Goal: Task Accomplishment & Management: Complete application form

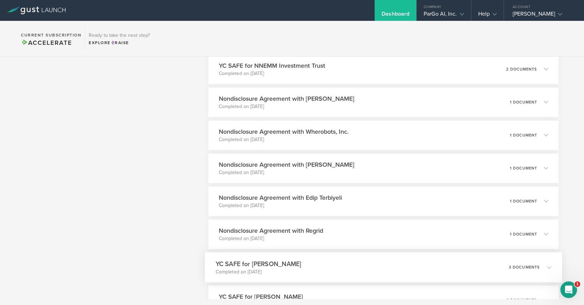
scroll to position [514, 0]
click at [539, 168] on p "1 document" at bounding box center [526, 167] width 28 height 4
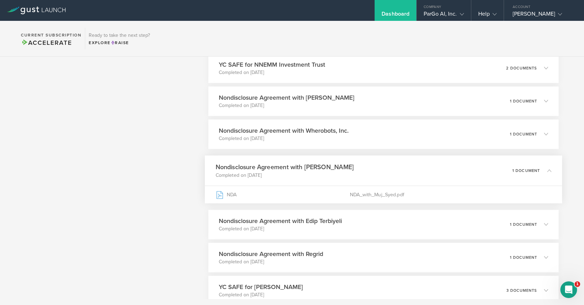
click at [545, 168] on icon at bounding box center [545, 170] width 11 height 6
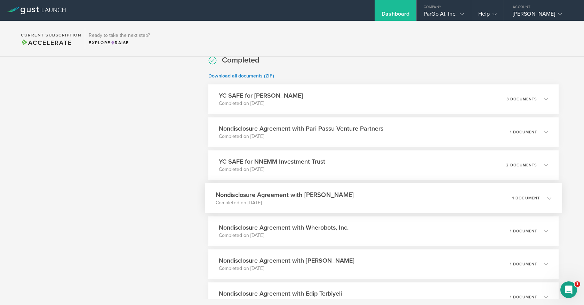
scroll to position [413, 0]
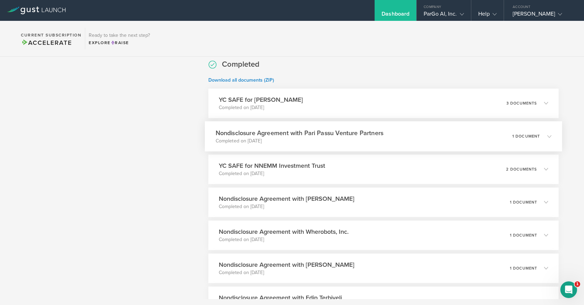
click at [393, 132] on div "Nondisclosure Agreement with Pari Passu Venture Partners Completed on [DATE] 1 …" at bounding box center [383, 136] width 357 height 30
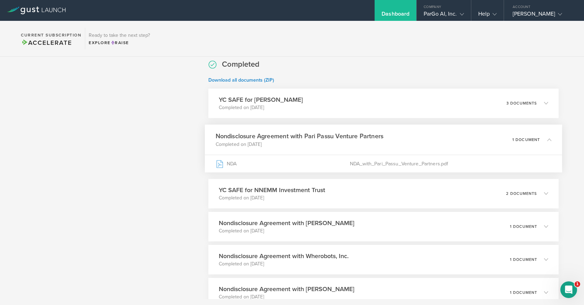
click at [449, 136] on div "Nondisclosure Agreement with Pari Passu Venture Partners Completed on [DATE] 1 …" at bounding box center [383, 139] width 357 height 30
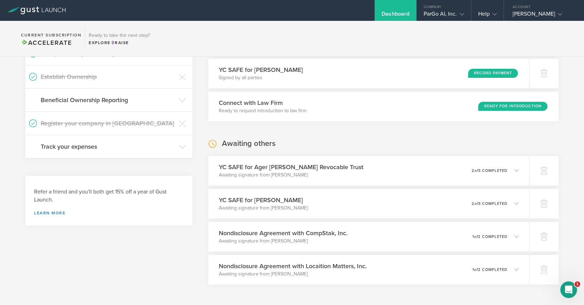
scroll to position [0, 0]
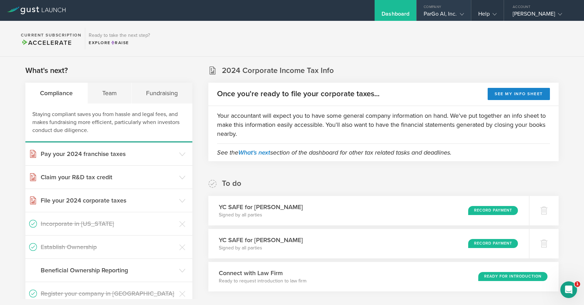
click at [459, 12] on gust-icon at bounding box center [460, 13] width 7 height 7
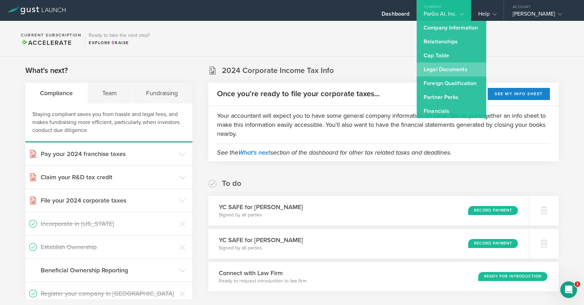
click at [452, 71] on link "Legal Documents" at bounding box center [452, 70] width 70 height 14
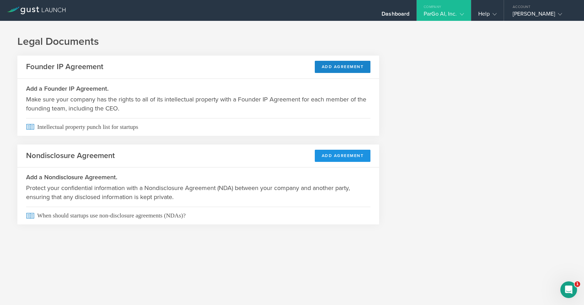
click at [347, 154] on button "Add Agreement" at bounding box center [343, 156] width 56 height 12
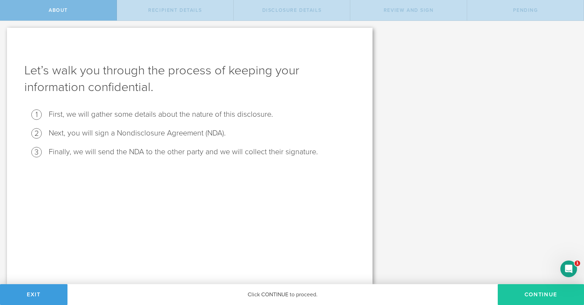
click at [534, 294] on button "Continue" at bounding box center [541, 294] width 86 height 21
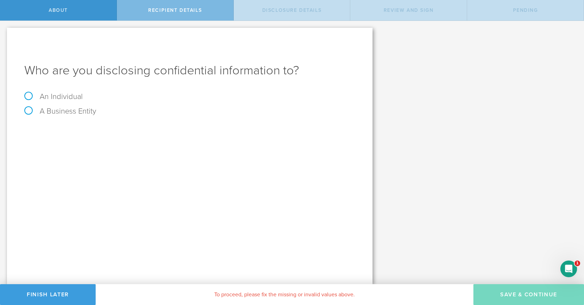
click at [67, 111] on label "A Business Entity" at bounding box center [60, 111] width 72 height 9
click at [5, 32] on input "A Business Entity" at bounding box center [2, 26] width 5 height 11
radio input "true"
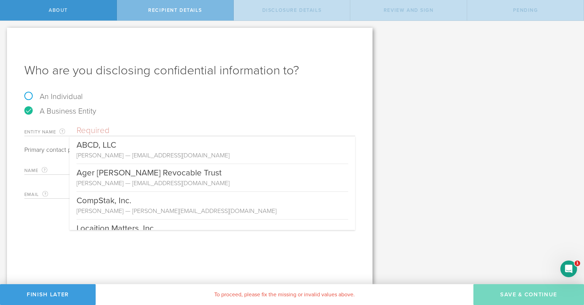
click at [105, 126] on input "text" at bounding box center [215, 131] width 279 height 10
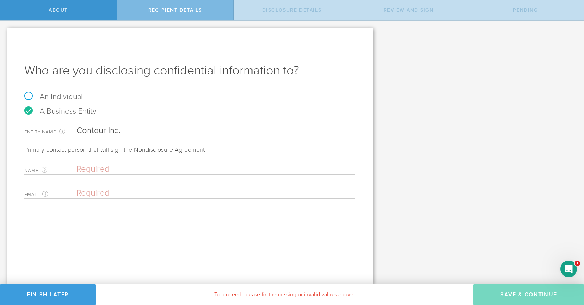
type input "Contour Inc."
click at [32, 98] on label "An Individual" at bounding box center [53, 96] width 58 height 9
click at [5, 32] on input "An Individual" at bounding box center [2, 26] width 5 height 11
radio input "true"
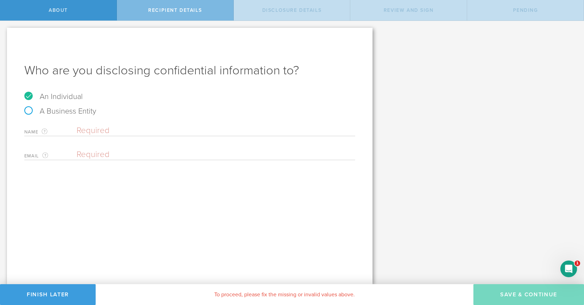
click at [29, 112] on label "A Business Entity" at bounding box center [60, 111] width 72 height 9
click at [5, 32] on input "A Business Entity" at bounding box center [2, 26] width 5 height 11
radio input "true"
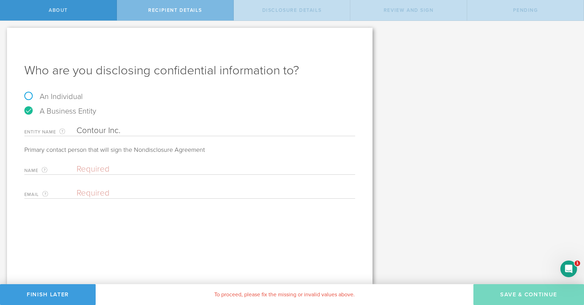
click at [89, 170] on input "text" at bounding box center [213, 169] width 275 height 10
type input "Akshay Aditya"
click at [243, 192] on input "email" at bounding box center [213, 193] width 275 height 10
paste input "akshay93aditya@gmail.com"
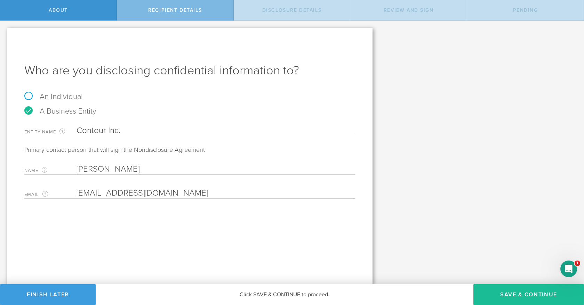
type input "akshay93aditya@gmail.com"
click at [156, 130] on input "Contour Inc." at bounding box center [215, 131] width 279 height 10
drag, startPoint x: 124, startPoint y: 129, endPoint x: 73, endPoint y: 127, distance: 50.8
click at [73, 127] on div "Entity Name The name of the business entity you are disclosing confidential inf…" at bounding box center [189, 129] width 331 height 14
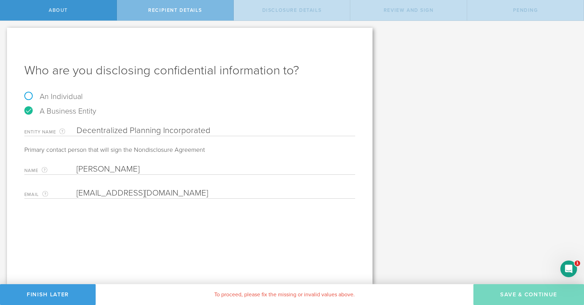
type input "Decentralized Planning Incorporated"
click at [140, 164] on input "Akshay Aditya" at bounding box center [213, 169] width 275 height 10
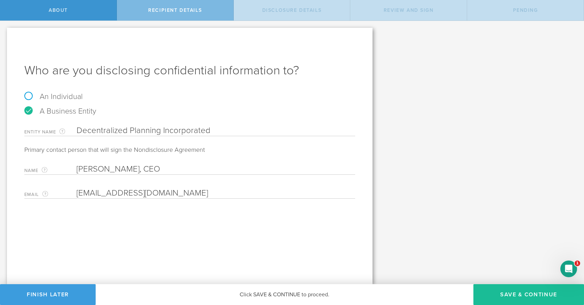
type input "Akshay Aditya, CEO"
click at [466, 114] on div "Let’s walk you through the process of keeping your information confidential. Fi…" at bounding box center [292, 153] width 584 height 264
